Goal: Task Accomplishment & Management: Use online tool/utility

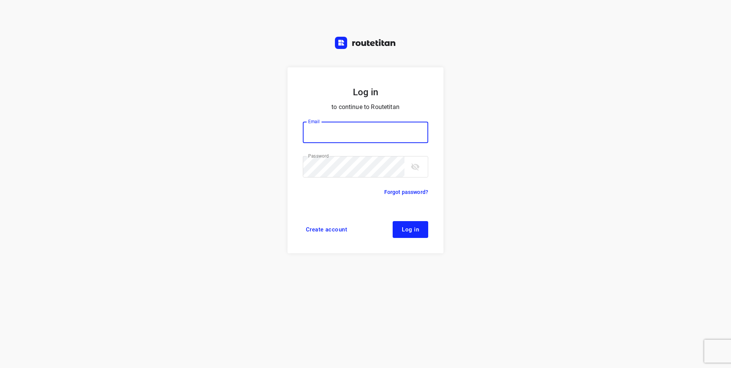
type input "[EMAIL_ADDRESS][DOMAIN_NAME]"
click at [412, 227] on span "Log in" at bounding box center [410, 229] width 17 height 6
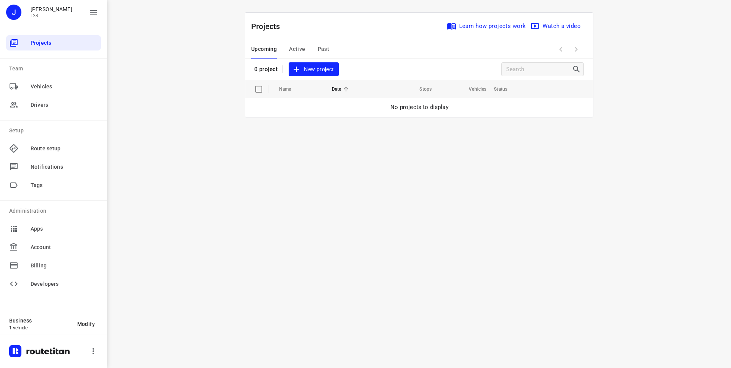
click at [313, 69] on span "New project" at bounding box center [313, 70] width 41 height 10
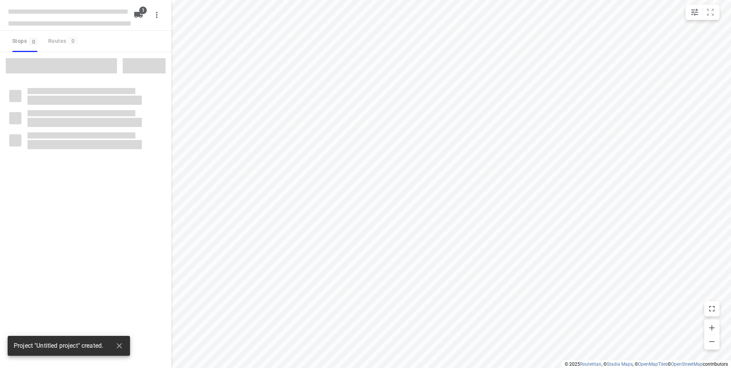
type input "distance"
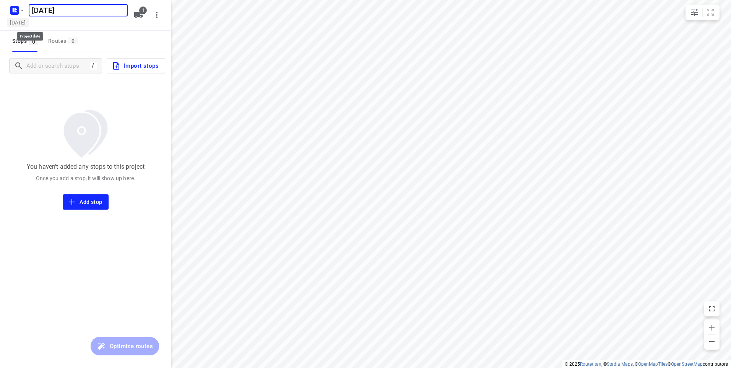
type input "[DATE]"
click at [27, 22] on h5 "[DATE]" at bounding box center [18, 22] width 22 height 9
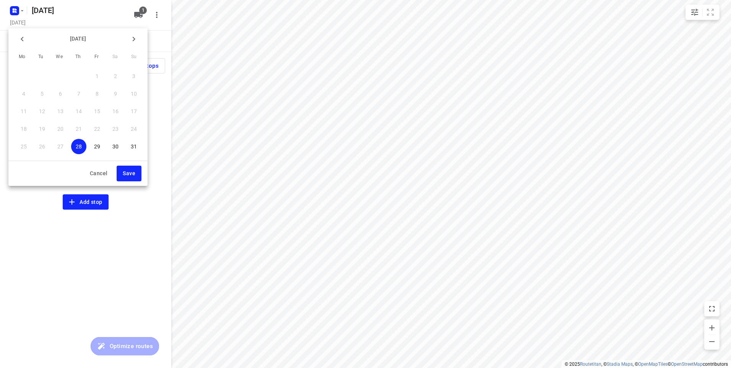
click at [97, 145] on p "29" at bounding box center [97, 147] width 6 height 8
click at [127, 175] on span "Save" at bounding box center [129, 174] width 13 height 10
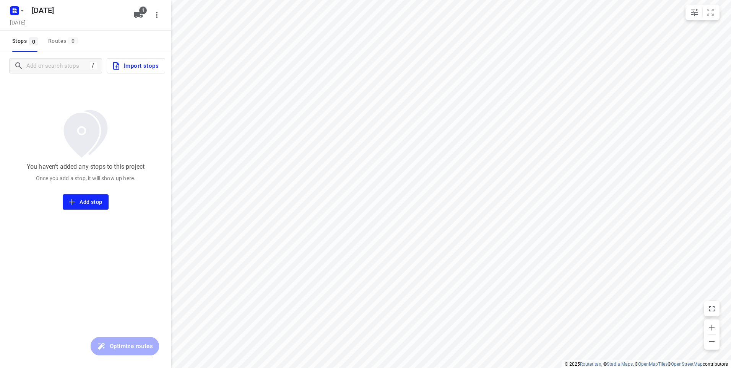
click at [133, 65] on span "Import stops" at bounding box center [135, 66] width 47 height 10
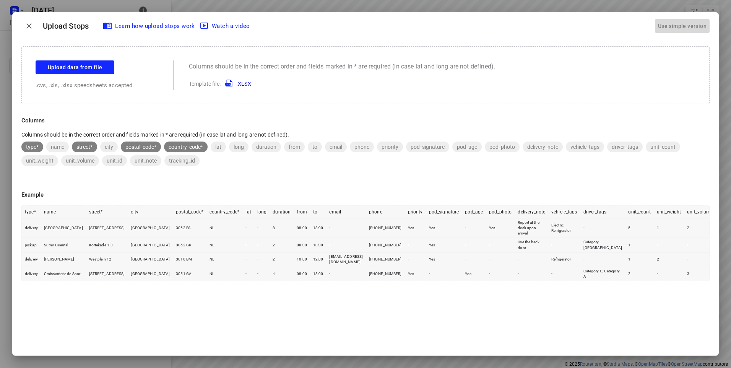
click at [684, 25] on div "Use simple version" at bounding box center [682, 26] width 52 height 13
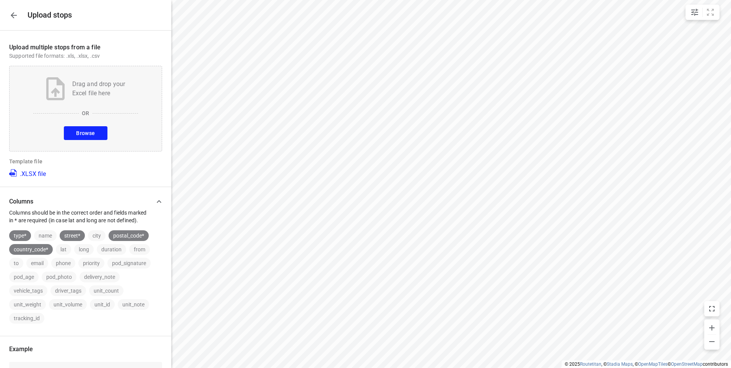
click at [80, 134] on span "Browse" at bounding box center [85, 133] width 19 height 10
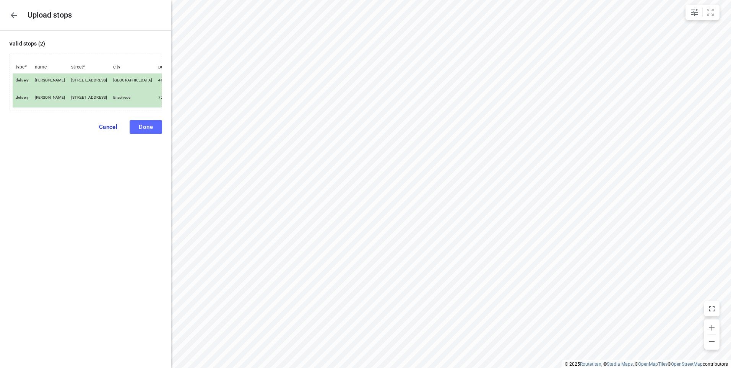
click at [153, 134] on button "Done" at bounding box center [146, 127] width 32 height 14
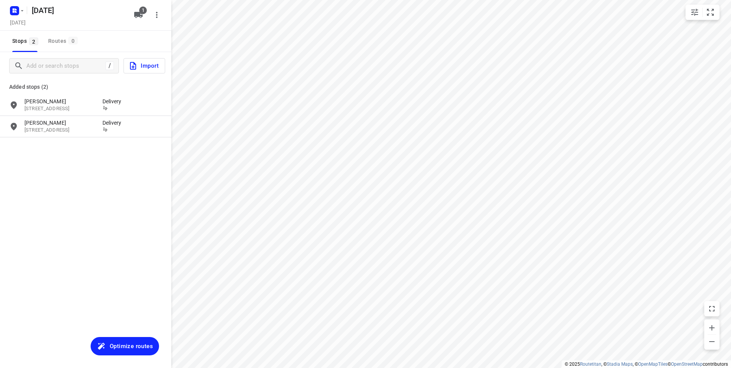
click at [128, 354] on button "Optimize routes" at bounding box center [125, 346] width 68 height 18
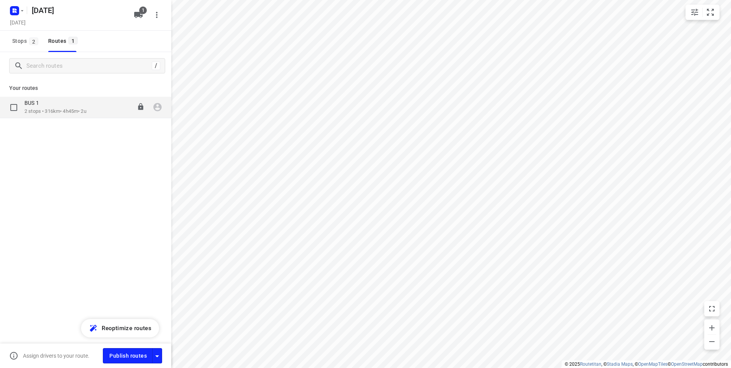
click at [63, 106] on div "BUS 1" at bounding box center [55, 103] width 62 height 8
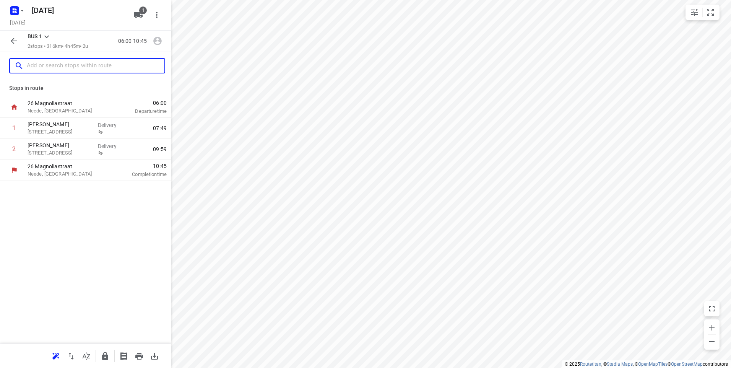
click at [52, 64] on input "text" at bounding box center [96, 66] width 138 height 12
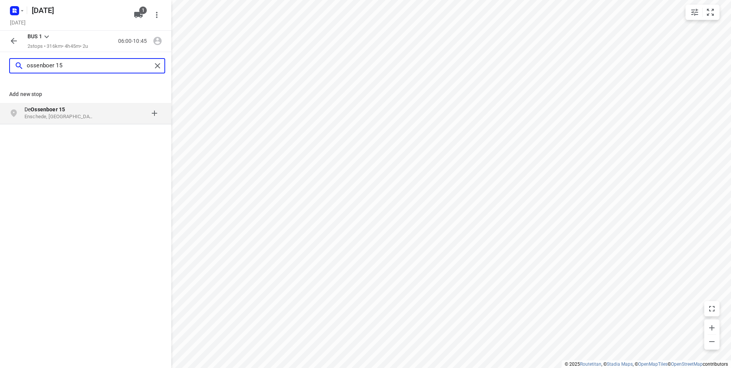
type input "ossenboer 15"
click at [51, 111] on b "Ossenboer 15" at bounding box center [48, 109] width 34 height 6
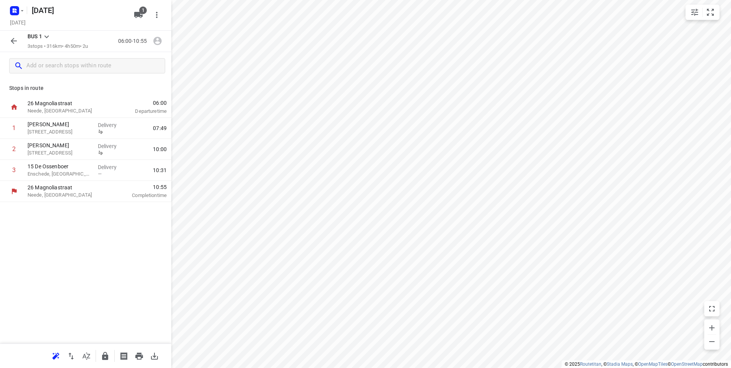
click at [100, 219] on div "Stops in [GEOGRAPHIC_DATA], [GEOGRAPHIC_DATA] 06:00 Departure time 1 dennis van…" at bounding box center [85, 212] width 171 height 264
click at [158, 41] on icon "button" at bounding box center [158, 41] width 10 height 10
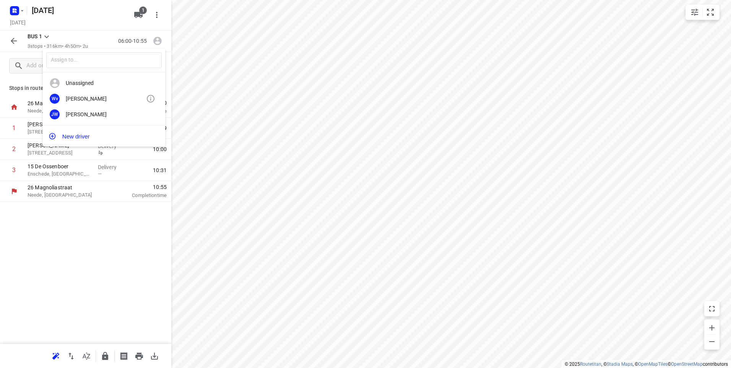
click at [87, 99] on div "[PERSON_NAME]" at bounding box center [106, 99] width 80 height 6
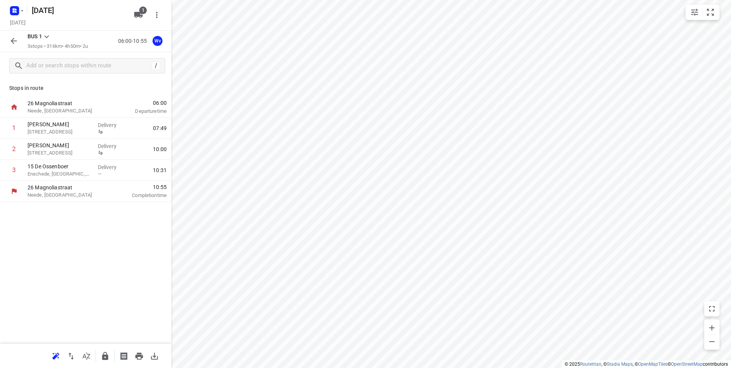
click at [17, 40] on icon "button" at bounding box center [13, 40] width 9 height 9
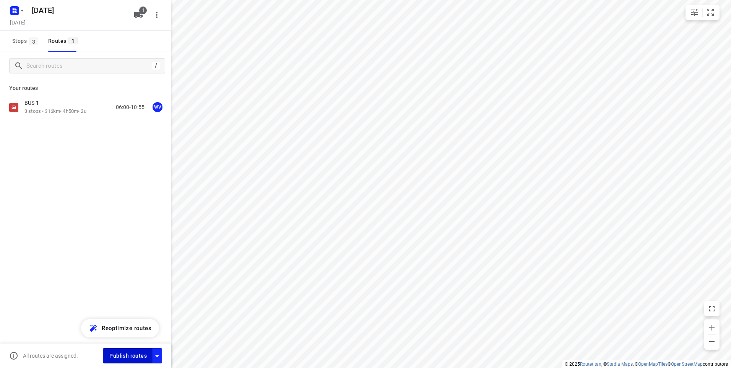
click at [123, 356] on span "Publish routes" at bounding box center [127, 356] width 37 height 10
